Goal: Find specific page/section

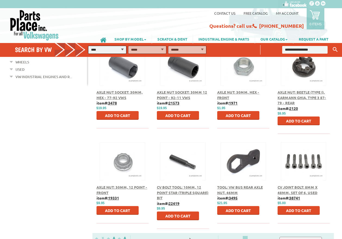
scroll to position [299, 0]
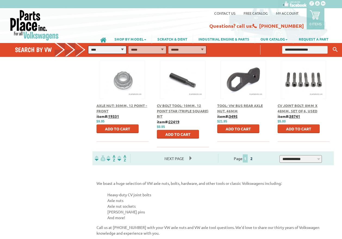
click at [254, 156] on link "2" at bounding box center [251, 158] width 5 height 5
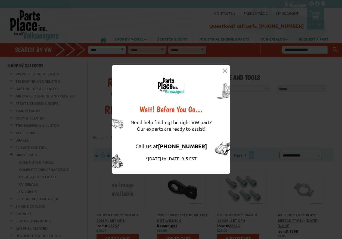
click at [228, 69] on div "Wait! Before You Go… Need help finding the right VW part? Our experts are ready…" at bounding box center [171, 119] width 119 height 109
click at [224, 69] on img at bounding box center [225, 71] width 4 height 4
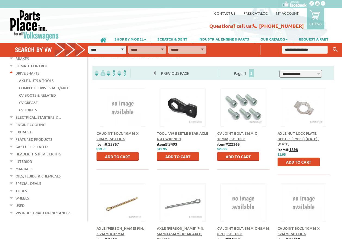
scroll to position [136, 0]
